Goal: Transaction & Acquisition: Subscribe to service/newsletter

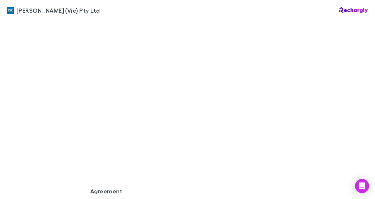
scroll to position [468, 0]
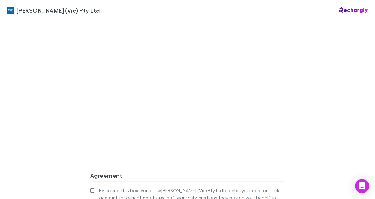
click at [54, 119] on div "[PERSON_NAME] (Vic) Pty Ltd [PERSON_NAME] (Vic) Pty Ltd Software subscriptions …" at bounding box center [187, 99] width 375 height 199
click at [48, 132] on div "[PERSON_NAME] (Vic) Pty Ltd [PERSON_NAME] (Vic) Pty Ltd Software subscriptions …" at bounding box center [187, 99] width 375 height 199
click at [61, 126] on div "[PERSON_NAME] (Vic) Pty Ltd [PERSON_NAME] (Vic) Pty Ltd Software subscriptions …" at bounding box center [187, 99] width 375 height 199
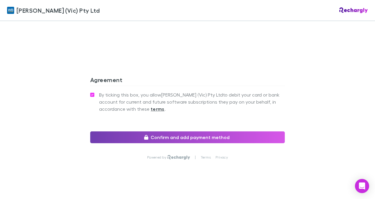
click at [181, 131] on button "Confirm and add payment method" at bounding box center [187, 137] width 195 height 12
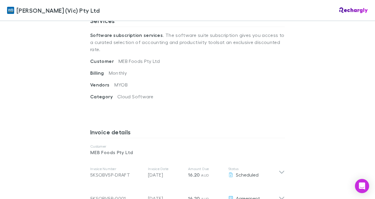
scroll to position [137, 0]
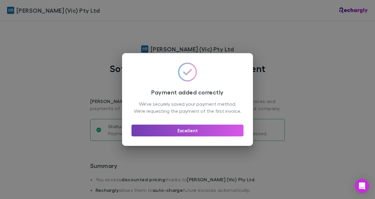
click at [204, 132] on button "Excellent" at bounding box center [188, 130] width 112 height 12
